Goal: Find specific page/section: Locate a particular part of the current website

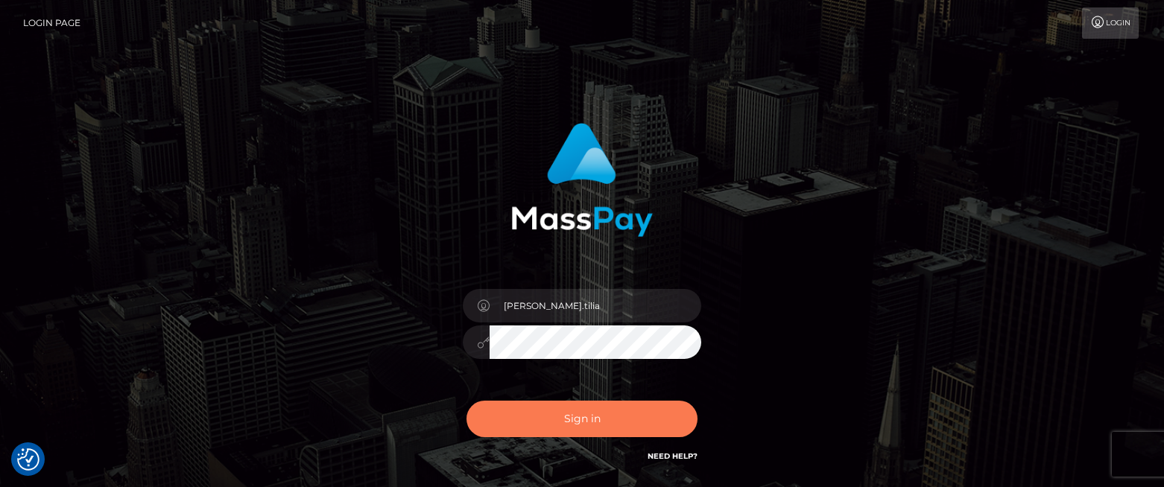
click at [568, 420] on button "Sign in" at bounding box center [581, 419] width 231 height 37
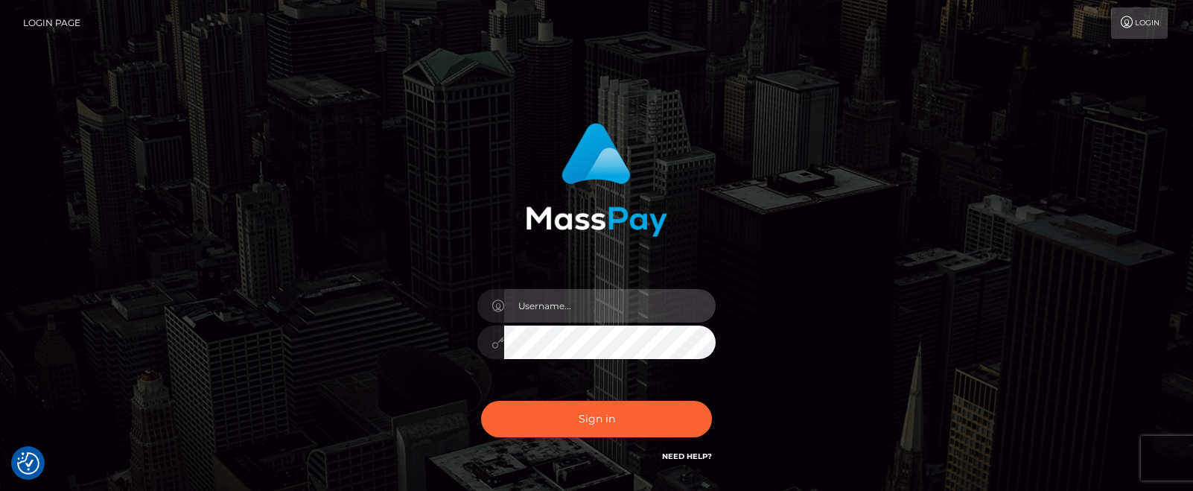
type input "[PERSON_NAME].tilia"
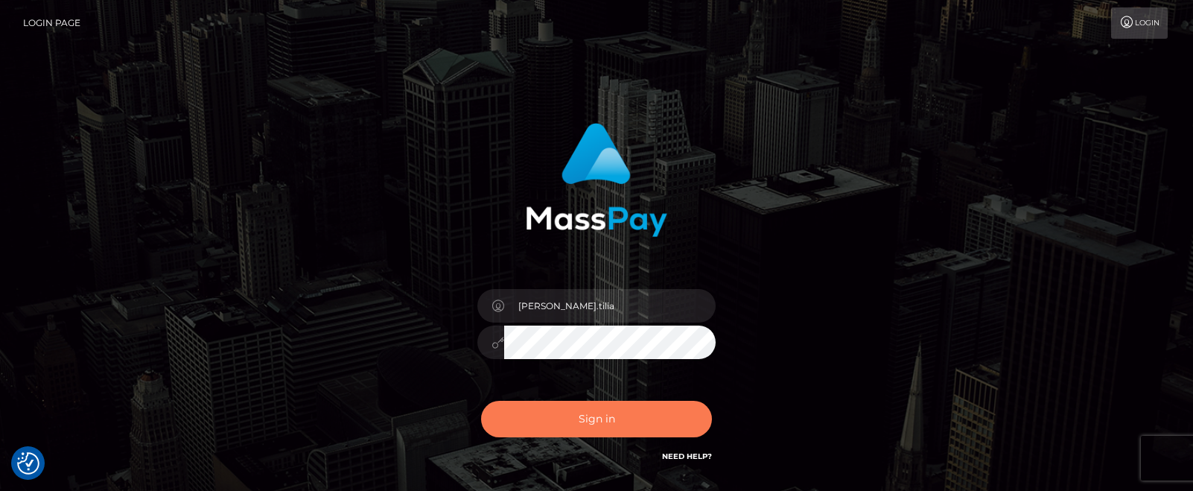
click at [586, 422] on button "Sign in" at bounding box center [596, 419] width 231 height 37
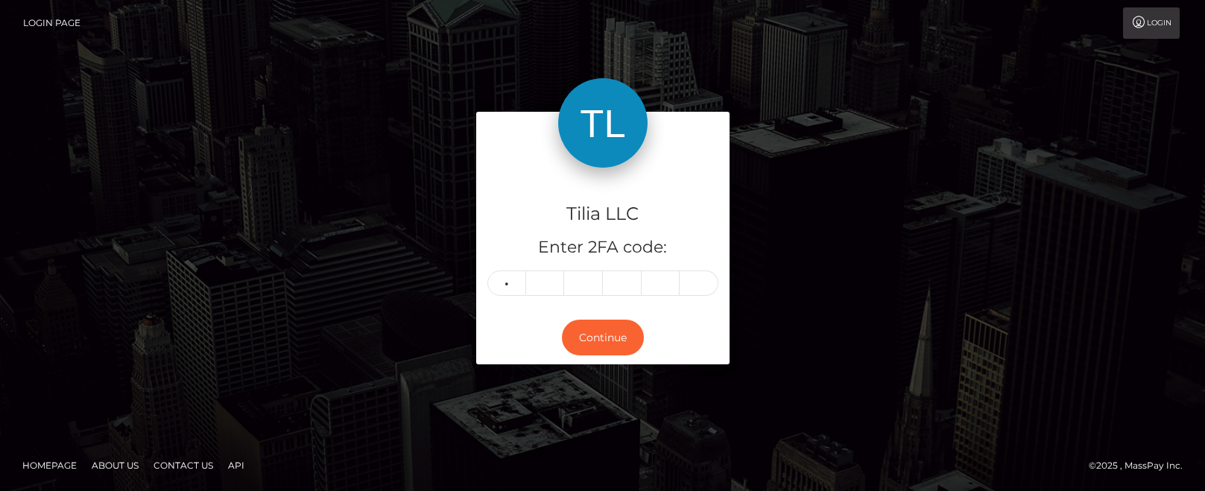
type input "7"
type input "4"
type input "2"
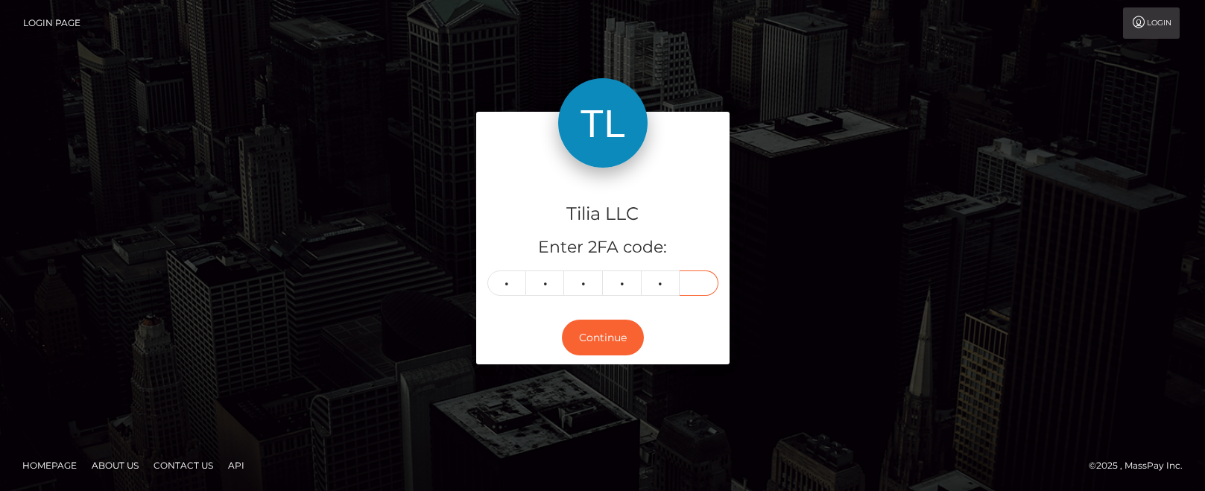
type input "6"
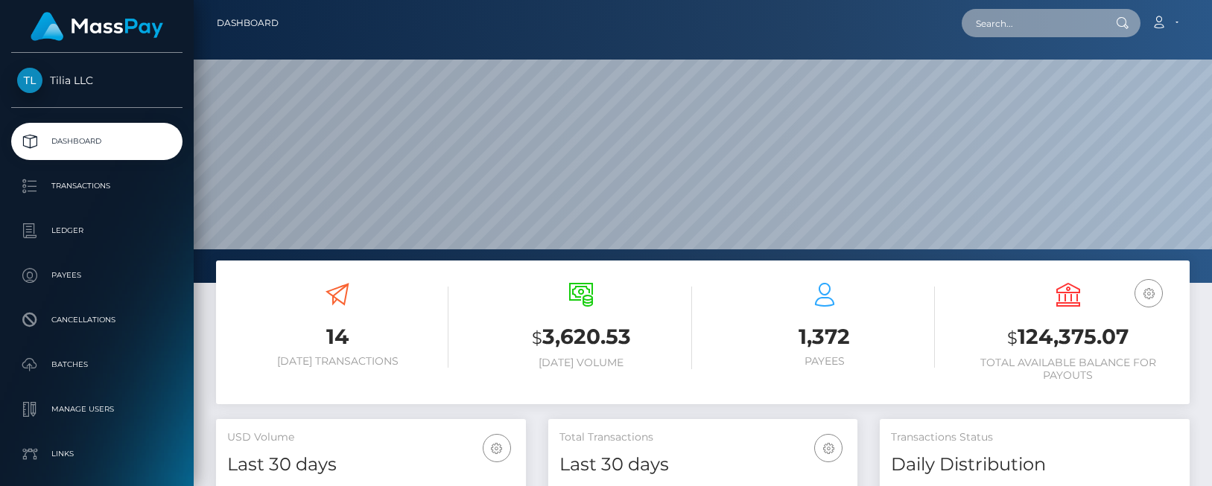
click at [1021, 19] on input "text" at bounding box center [1032, 23] width 140 height 28
paste input "292534b7-ea9e-4bef-a9b2-efb57bd8c954"
click at [1051, 28] on input "292534b7-ea9e-4bef-a9b2-efb57bd8c954" at bounding box center [1032, 23] width 140 height 28
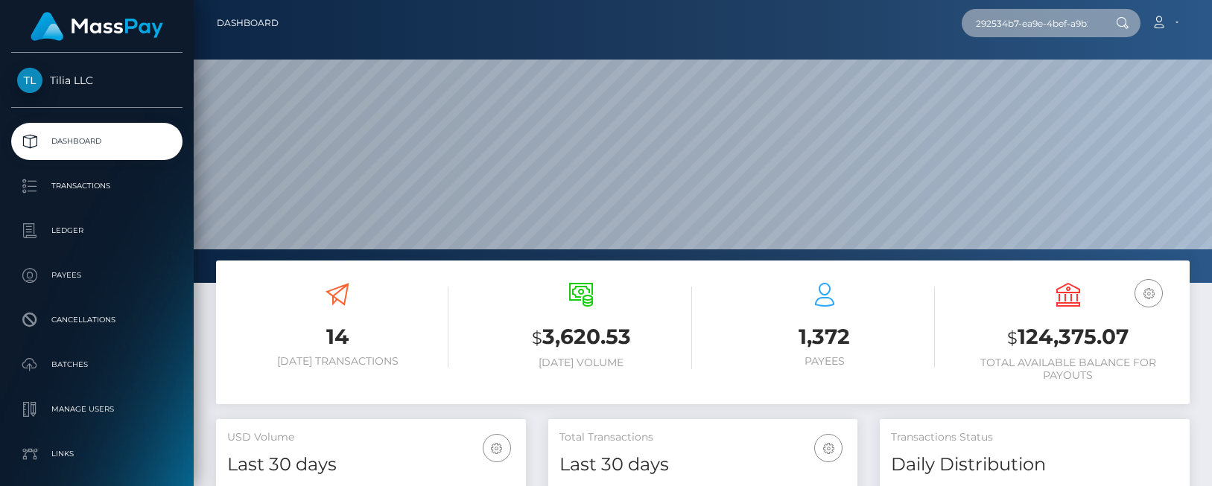
paste input "RF Rita Fajardo"
drag, startPoint x: 995, startPoint y: 28, endPoint x: 947, endPoint y: 25, distance: 48.5
click at [947, 25] on div "RF Rita Fajardo Loading... Loading... Account Edit Profile Logout" at bounding box center [740, 22] width 898 height 31
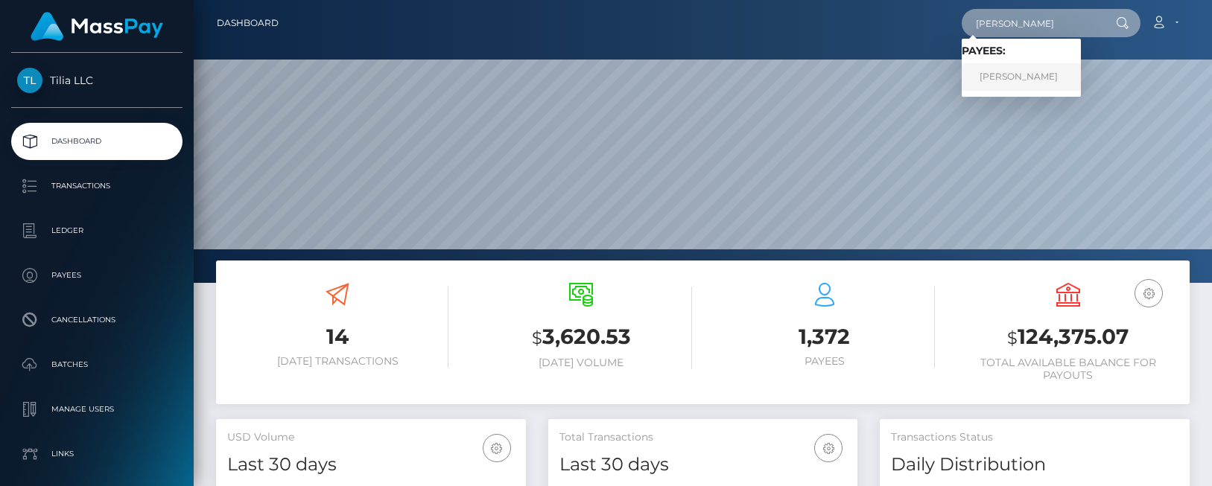
type input "Rita Fajardo"
click at [1034, 80] on link "Rita Fajardo" at bounding box center [1021, 77] width 119 height 28
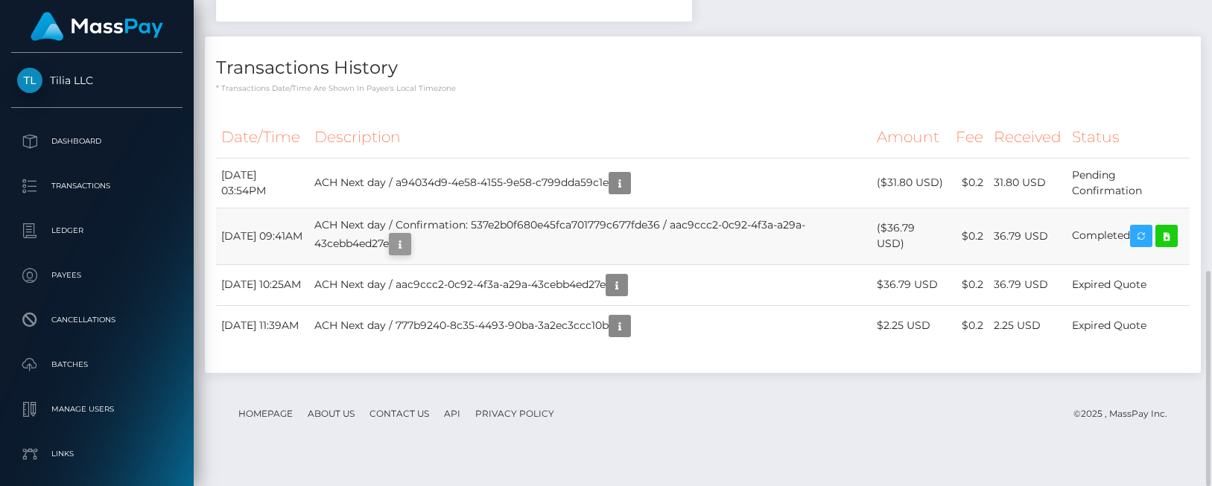
scroll to position [179, 309]
click at [409, 248] on icon "button" at bounding box center [400, 244] width 18 height 19
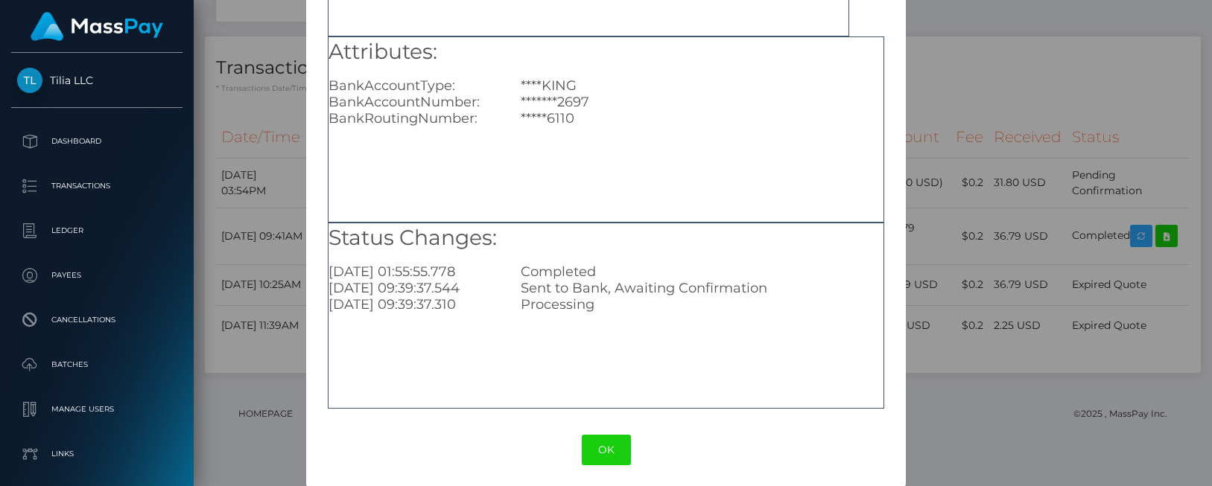
scroll to position [222, 0]
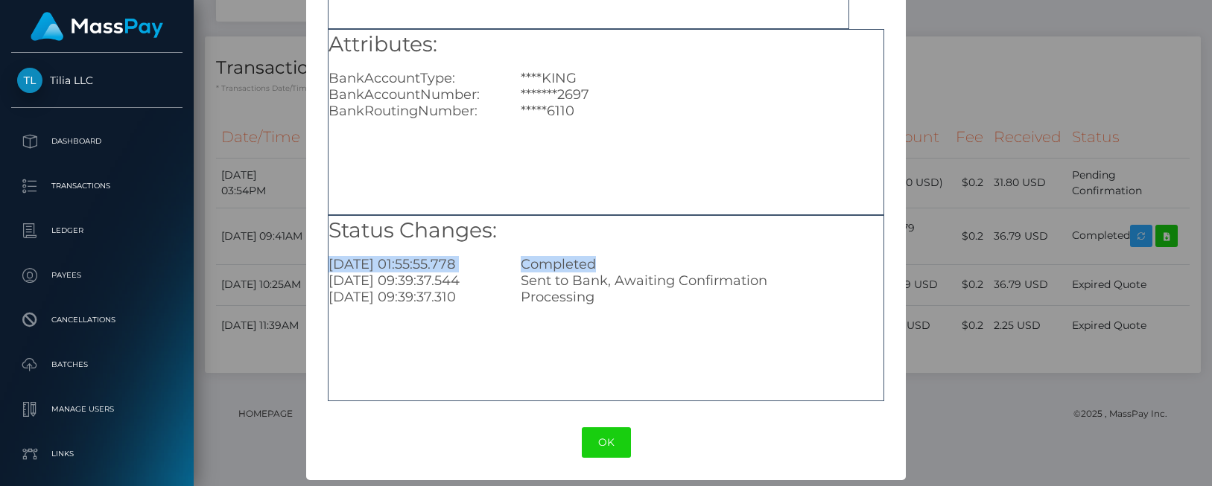
copy div "[DATE] 01:55:55.778 Completed"
drag, startPoint x: 609, startPoint y: 262, endPoint x: 326, endPoint y: 262, distance: 282.3
click at [326, 262] on div "[DATE] 01:55:55.778 Completed" at bounding box center [605, 264] width 577 height 16
